Goal: Transaction & Acquisition: Download file/media

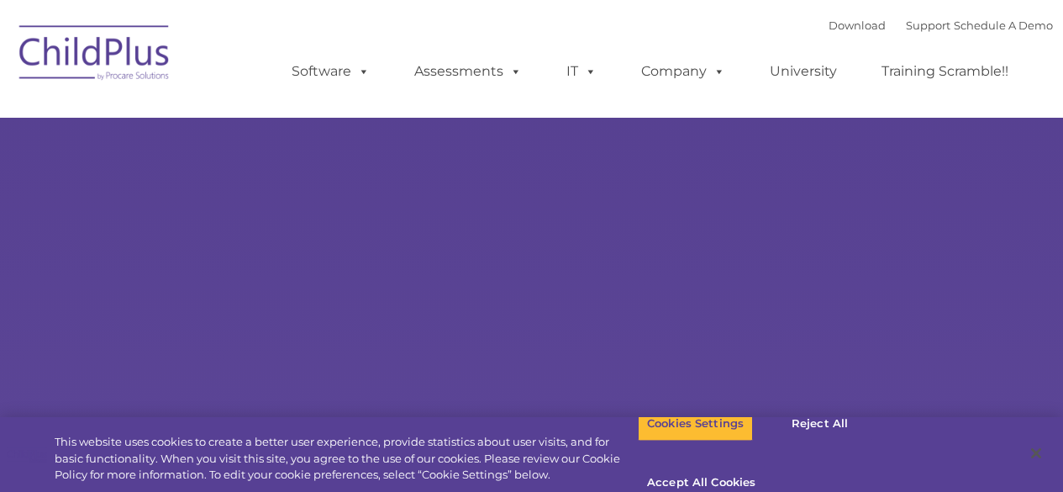
type input ""
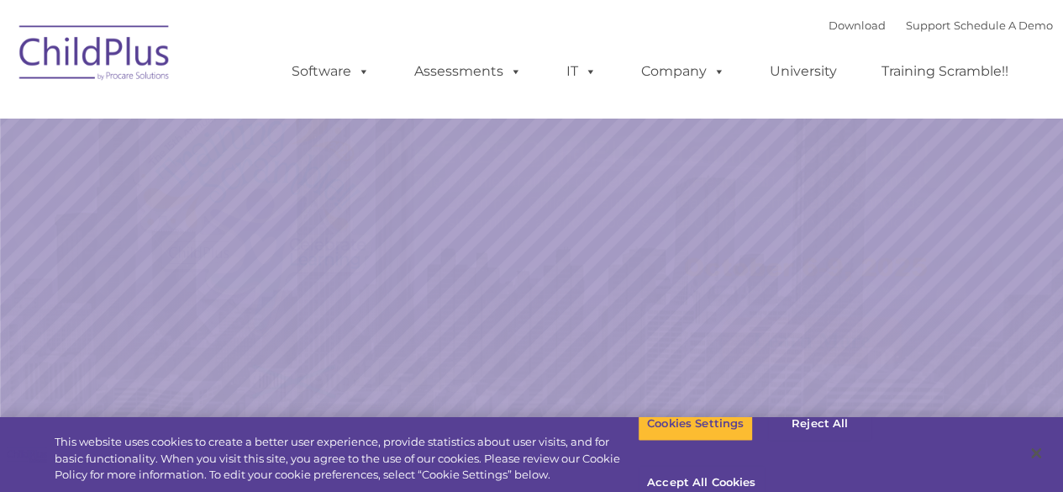
select select "MEDIUM"
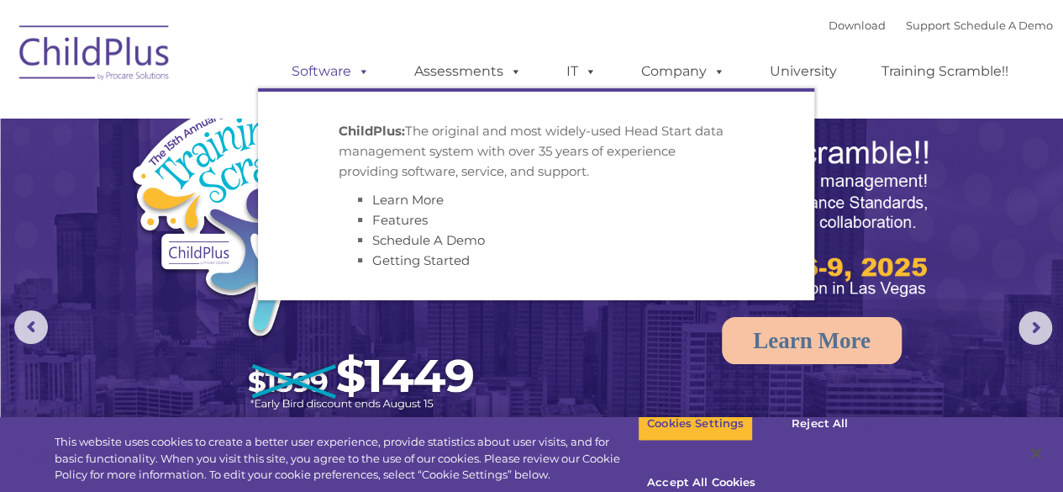
click at [356, 73] on span at bounding box center [360, 71] width 18 height 16
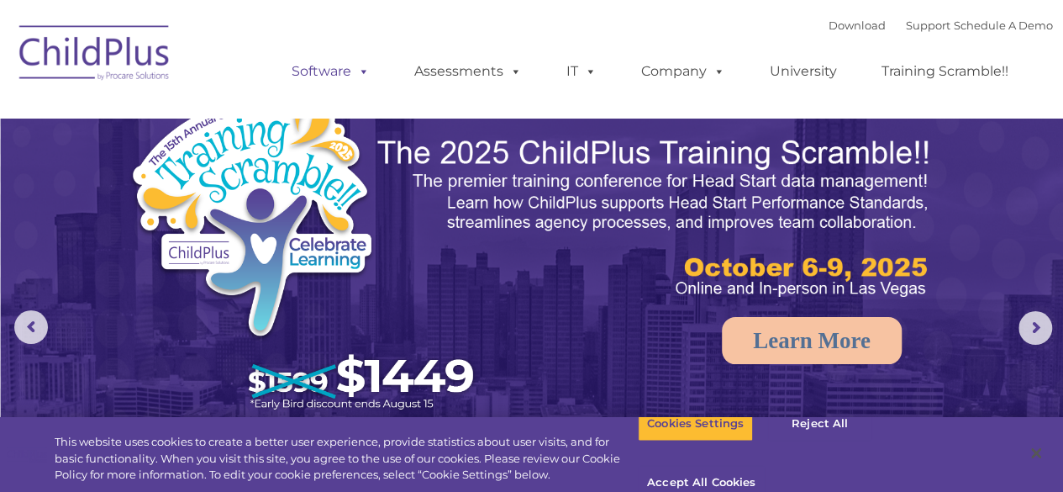
click at [356, 73] on span at bounding box center [360, 71] width 18 height 16
click at [845, 31] on link "Download" at bounding box center [857, 24] width 57 height 13
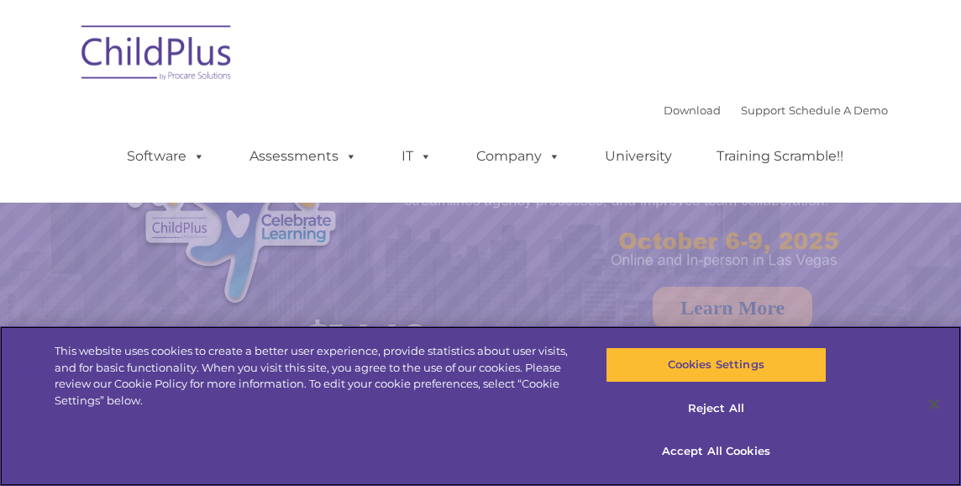
select select "MEDIUM"
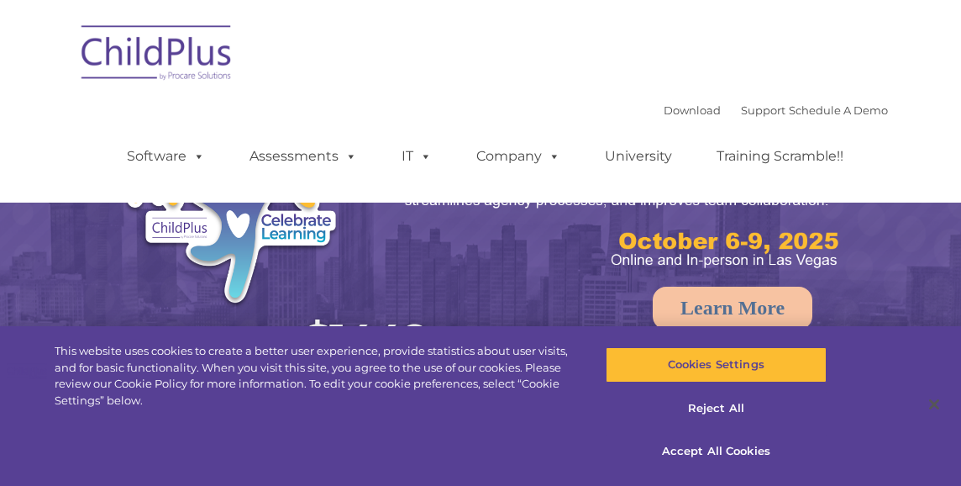
click at [664, 103] on div "Download Support | Schedule A Demo " at bounding box center [776, 109] width 224 height 25
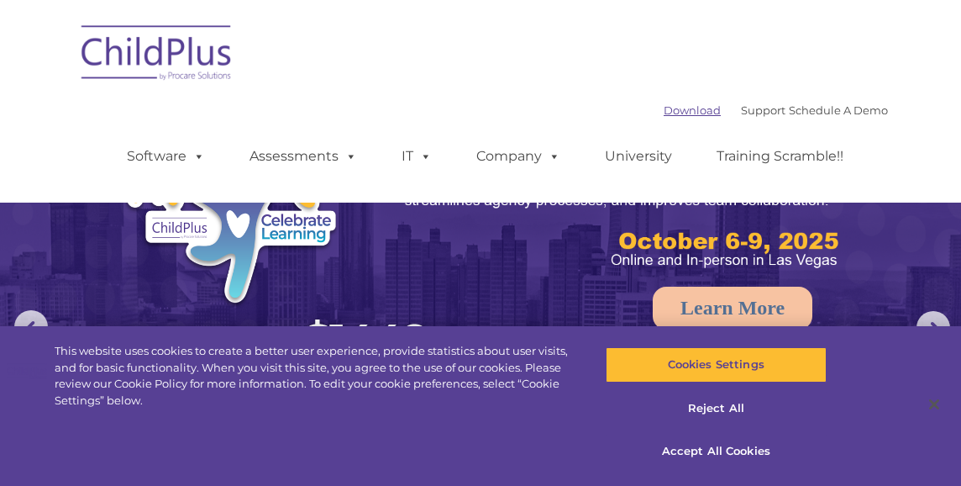
click at [664, 115] on link "Download" at bounding box center [692, 109] width 57 height 13
